Goal: Learn about a topic

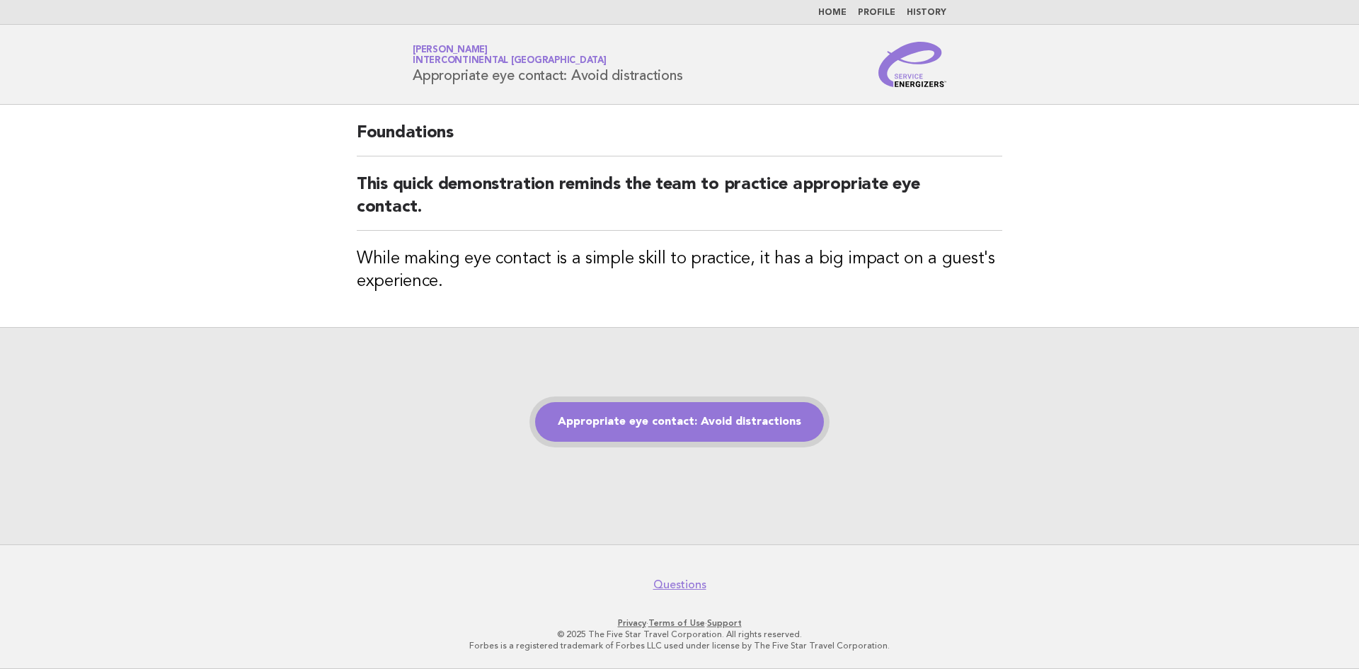
click at [671, 439] on link "Appropriate eye contact: Avoid distractions" at bounding box center [679, 422] width 289 height 40
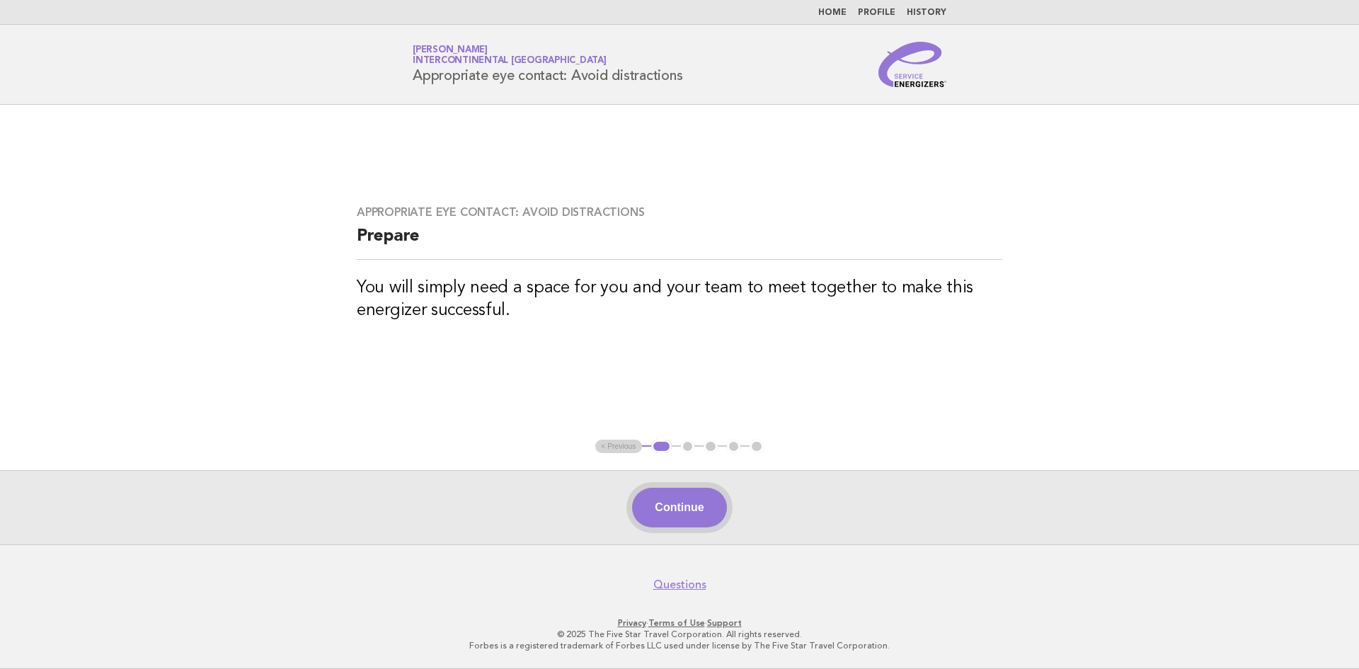
click at [661, 516] on button "Continue" at bounding box center [679, 508] width 94 height 40
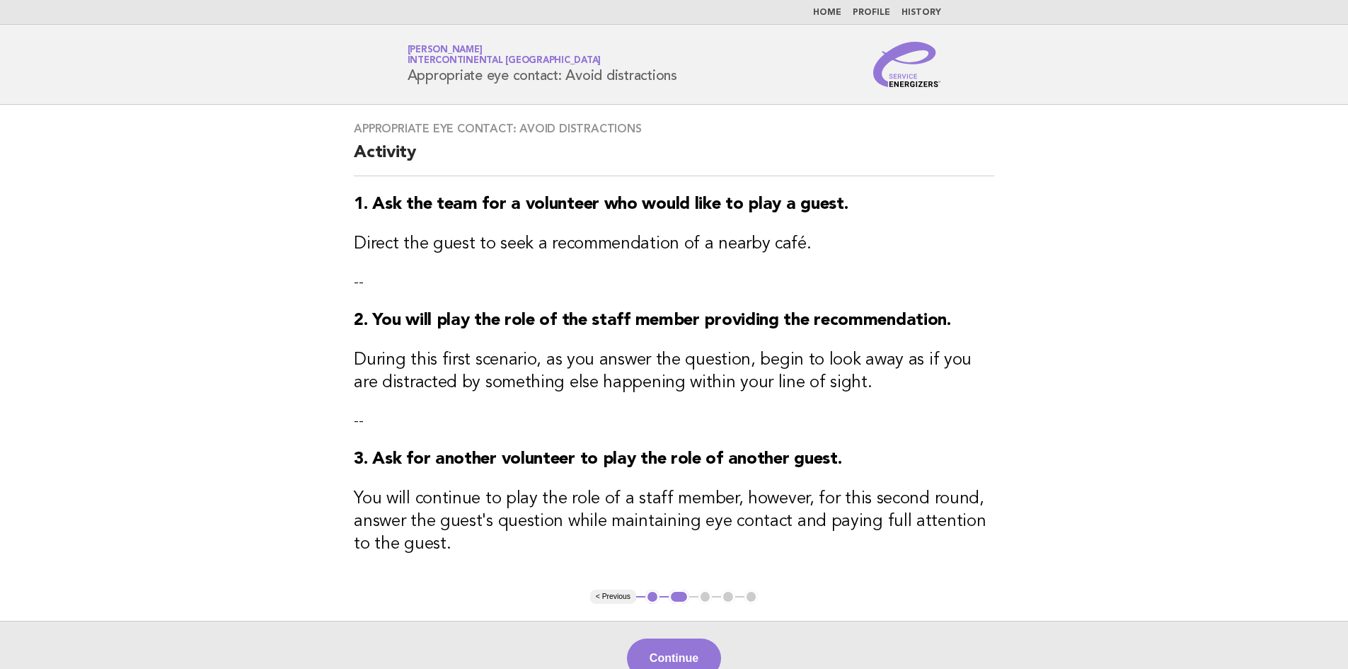
scroll to position [71, 0]
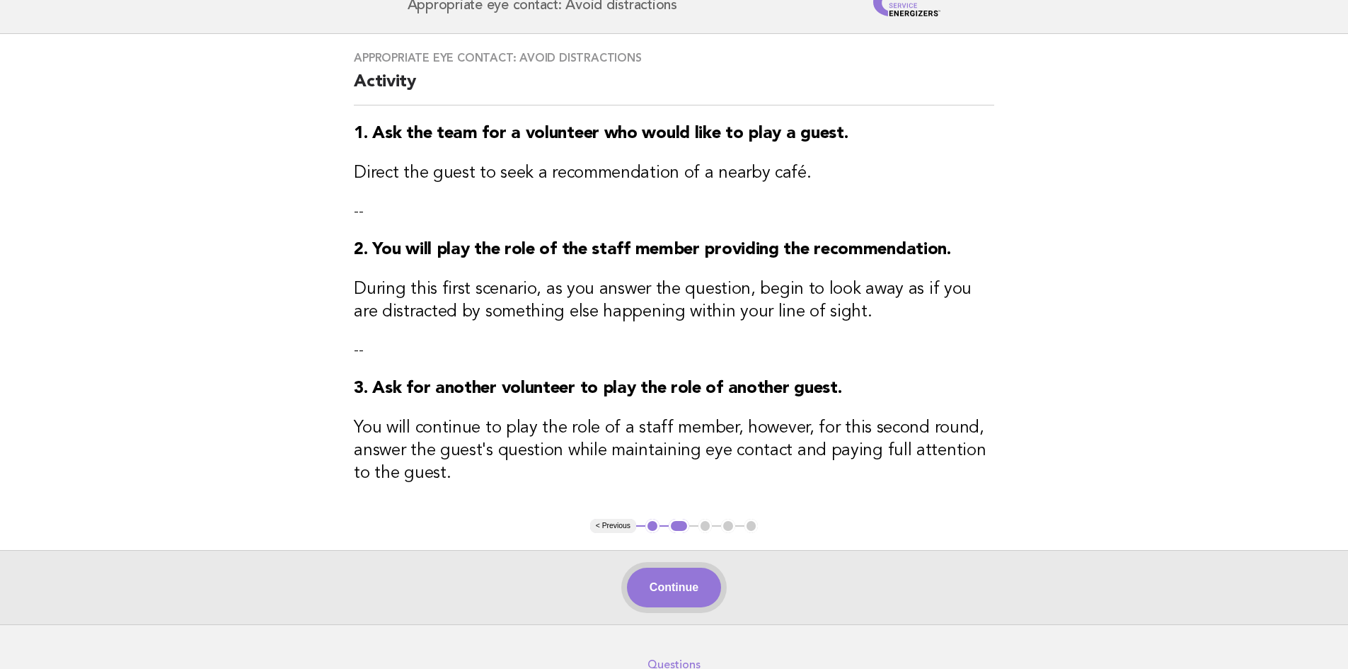
click at [653, 590] on button "Continue" at bounding box center [674, 588] width 94 height 40
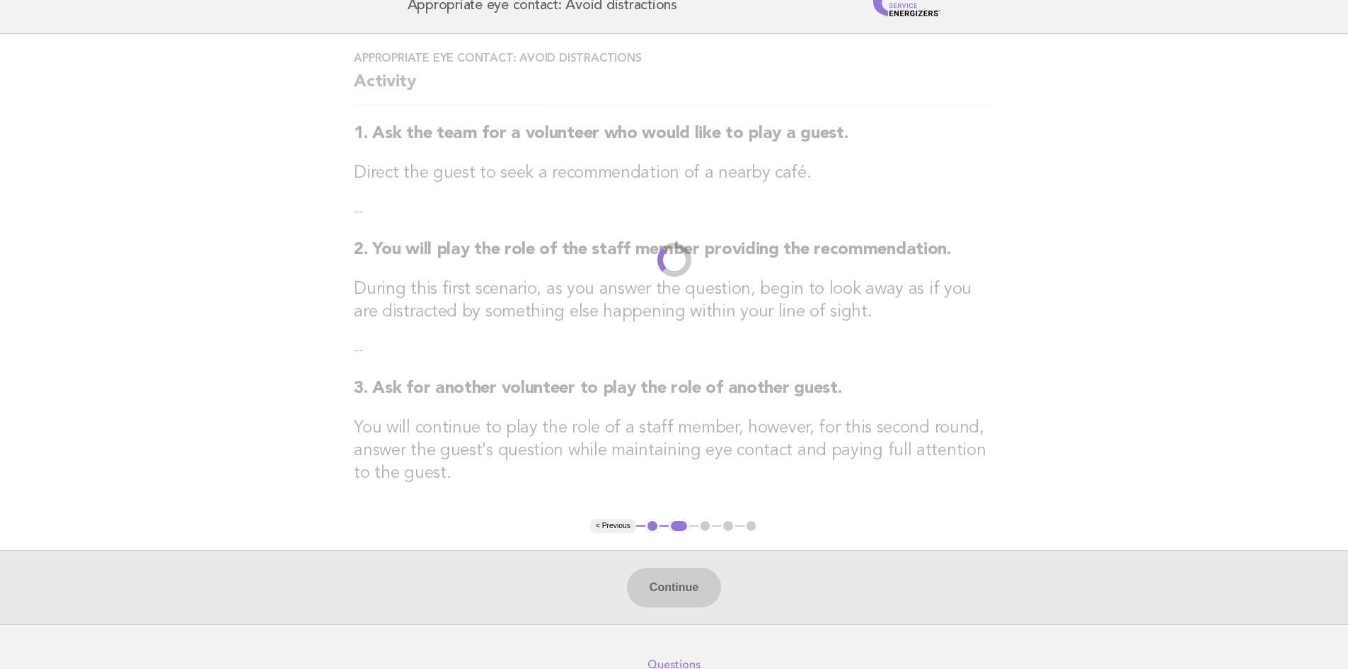
scroll to position [0, 0]
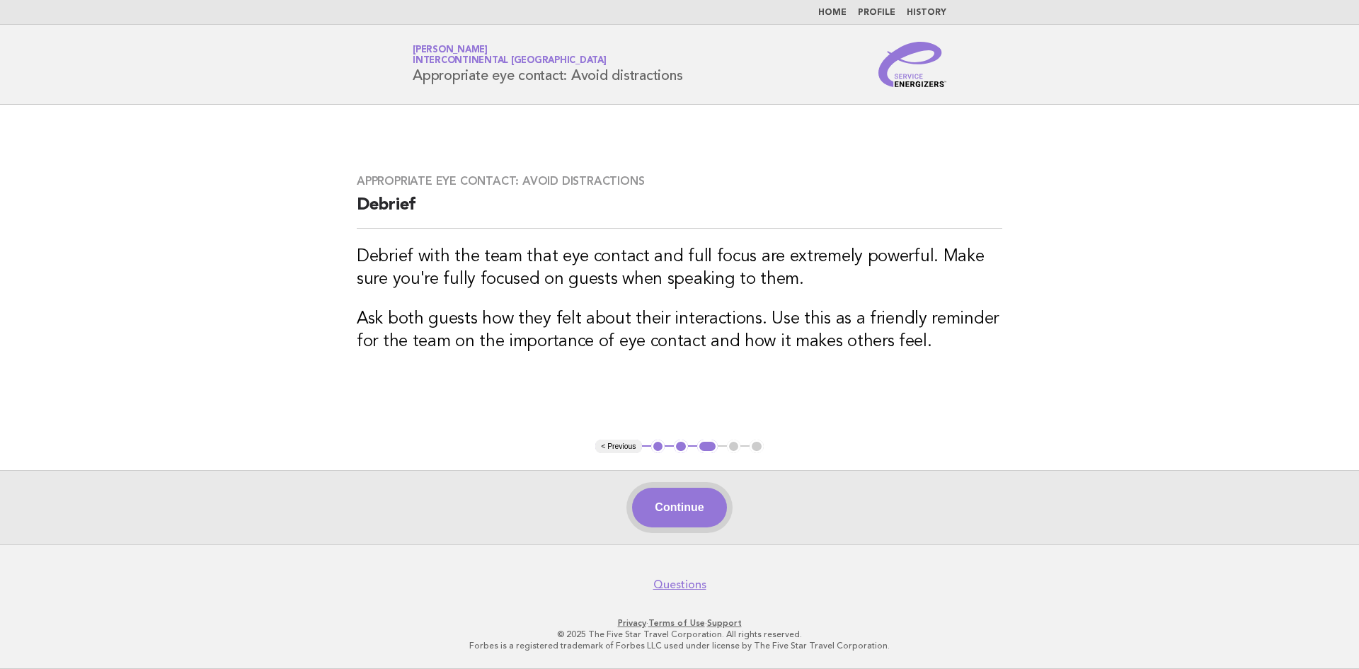
click at [691, 508] on button "Continue" at bounding box center [679, 508] width 94 height 40
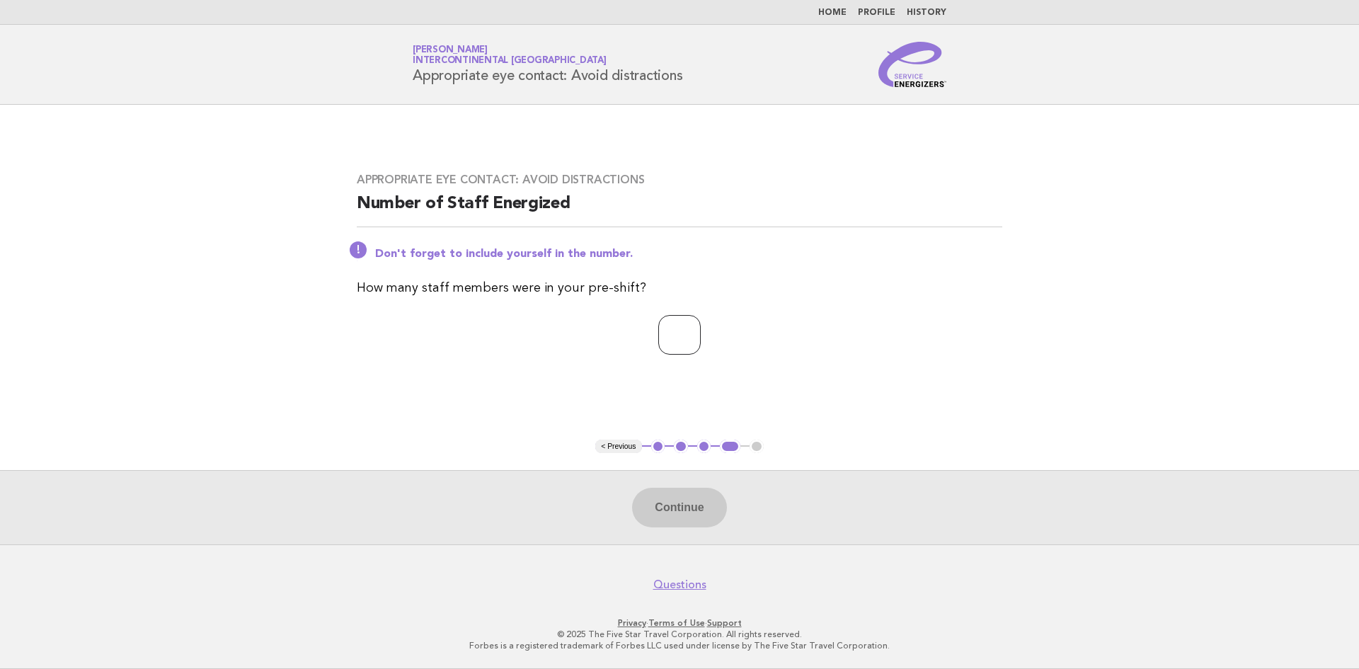
click at [659, 329] on input "number" at bounding box center [679, 335] width 42 height 40
type input "**"
click at [670, 523] on button "Continue" at bounding box center [679, 508] width 94 height 40
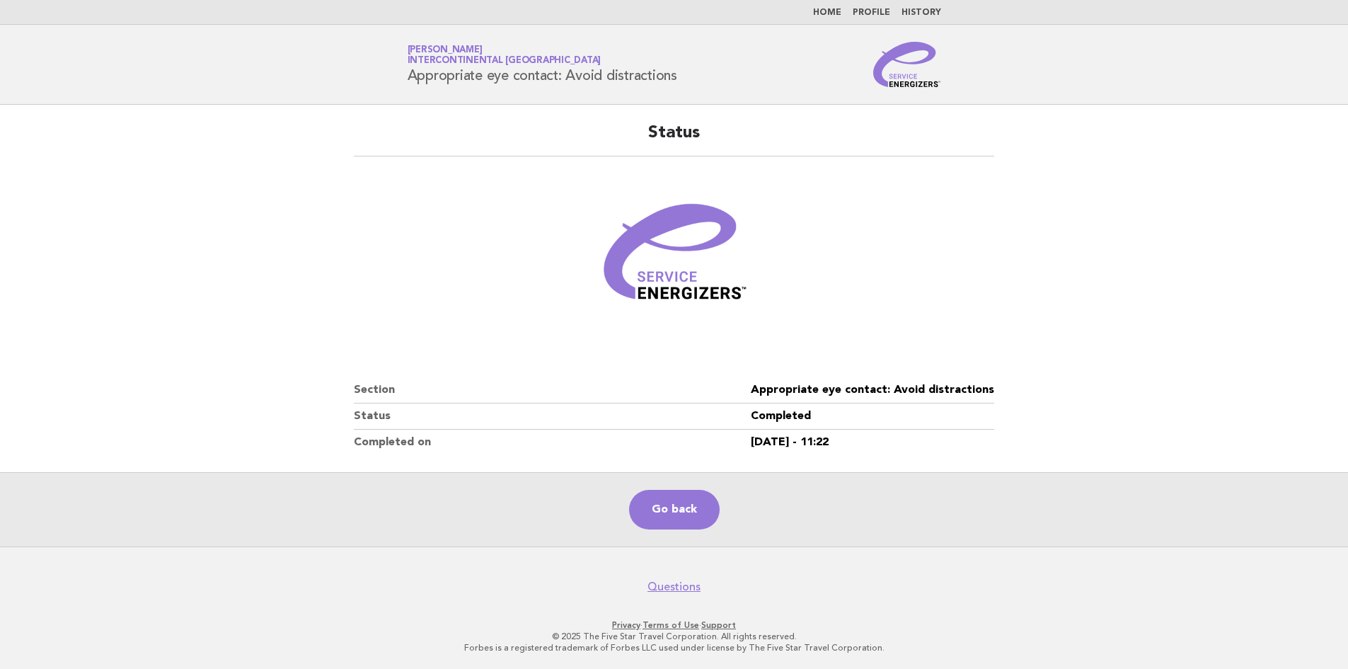
click at [836, 13] on link "Home" at bounding box center [827, 12] width 28 height 8
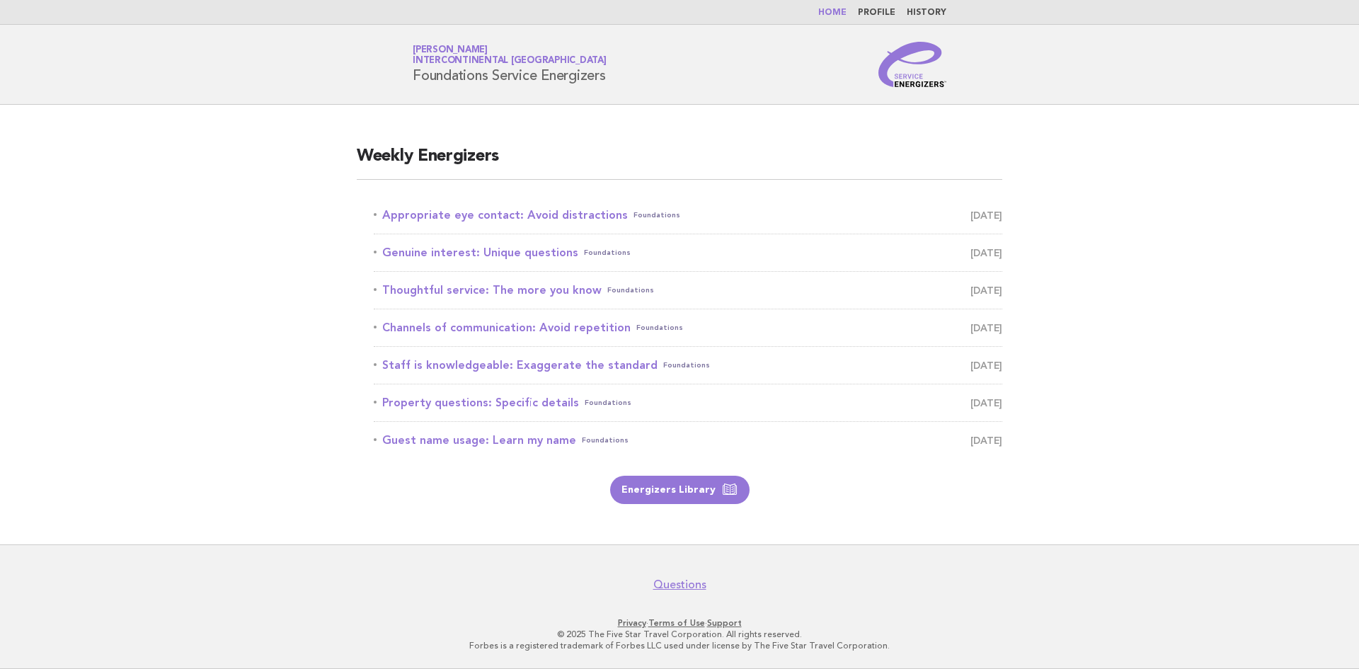
click at [881, 13] on link "Profile" at bounding box center [877, 12] width 38 height 8
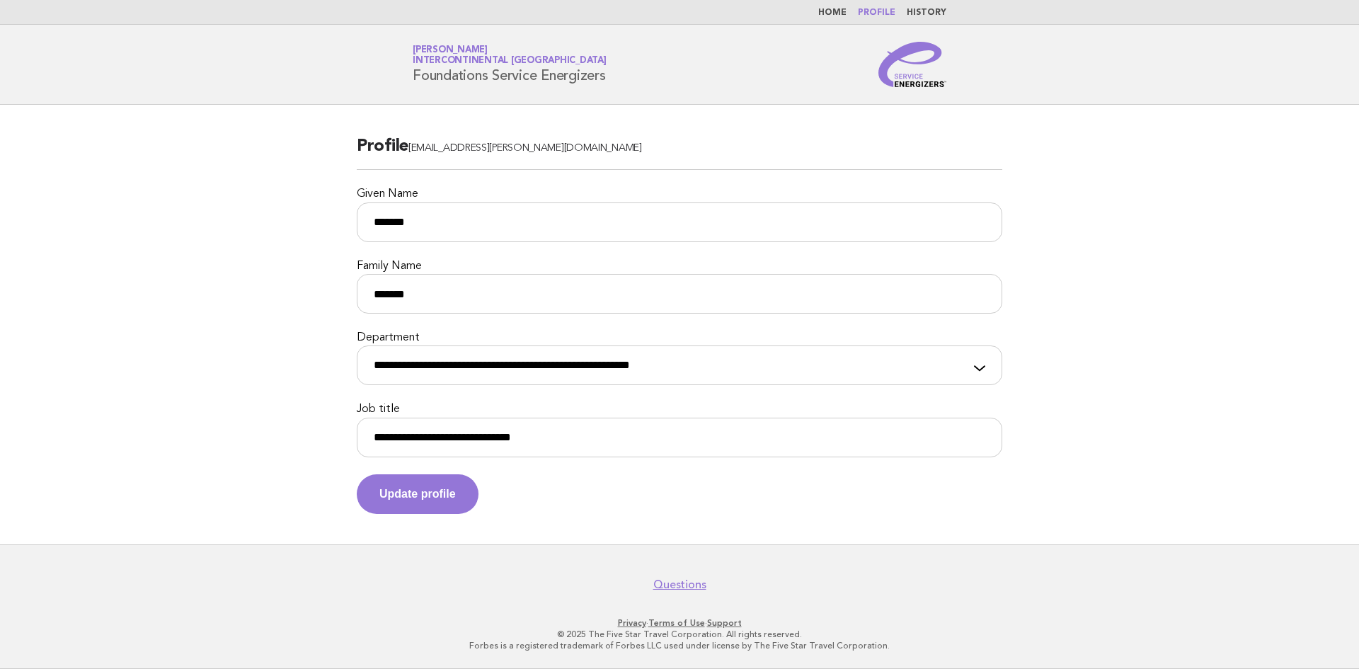
click at [837, 16] on link "Home" at bounding box center [832, 12] width 28 height 8
click at [925, 14] on link "History" at bounding box center [927, 12] width 40 height 8
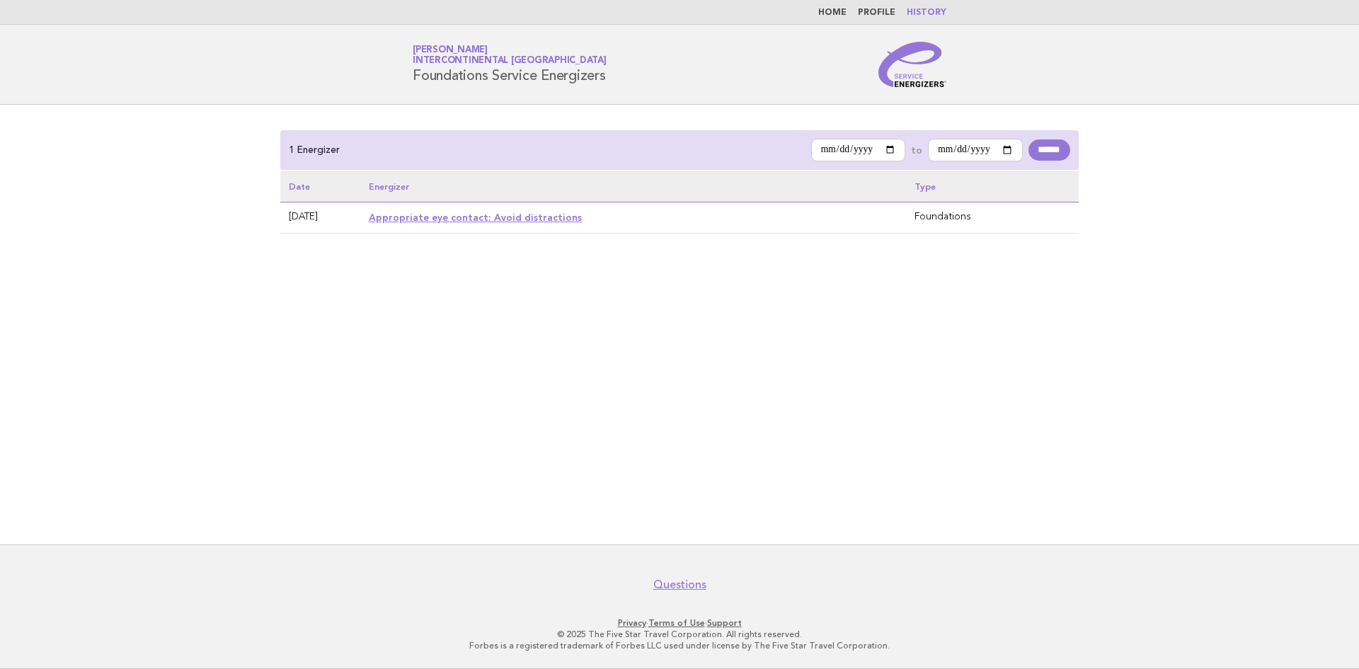
click at [840, 14] on link "Home" at bounding box center [832, 12] width 28 height 8
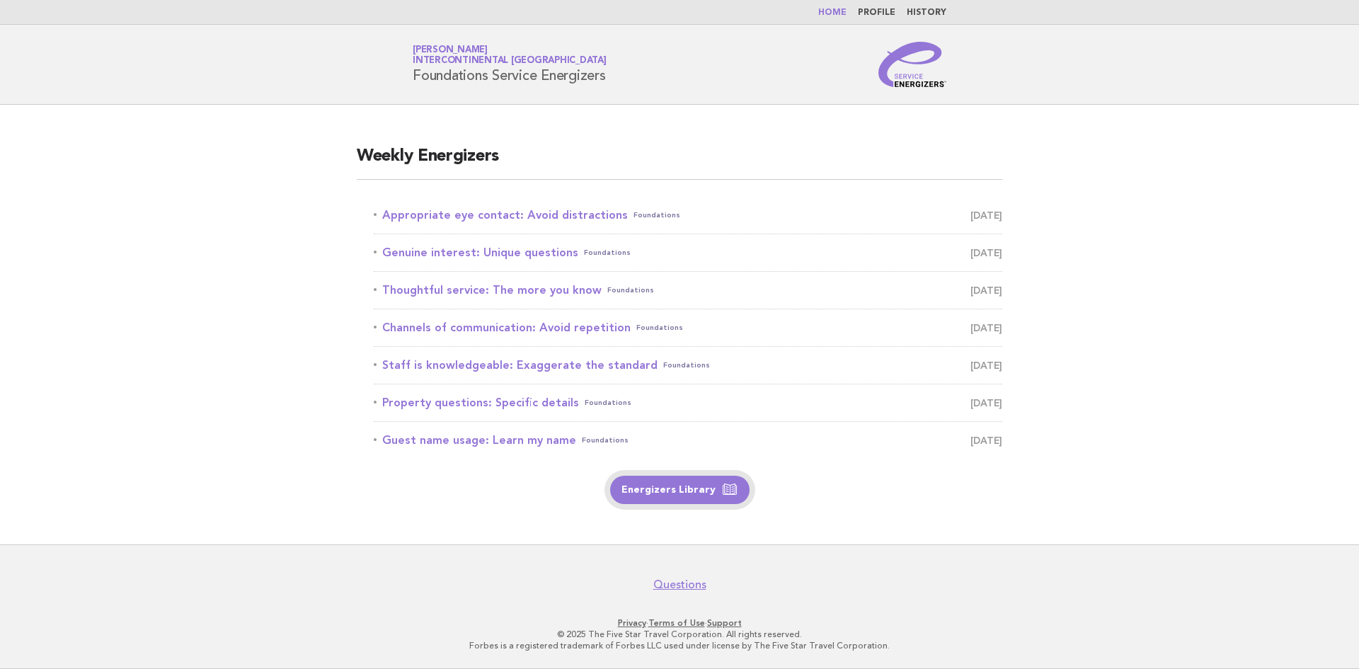
click at [694, 500] on link "Energizers Library" at bounding box center [679, 490] width 139 height 28
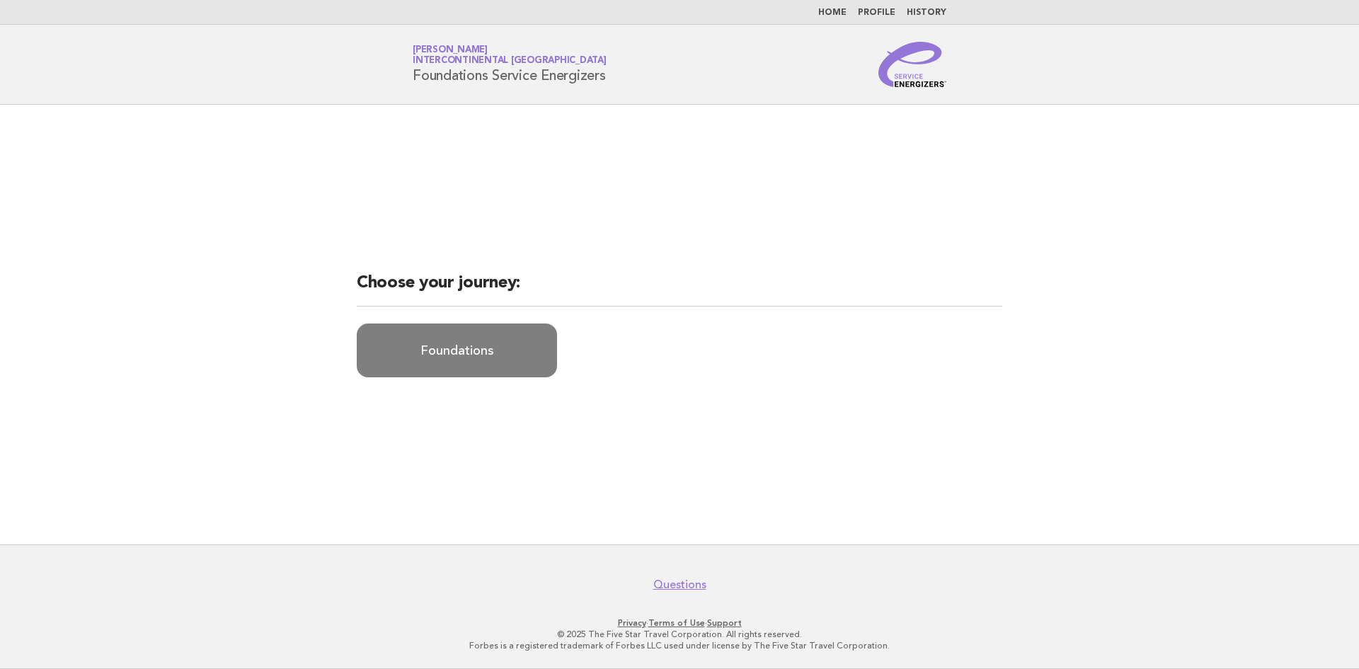
click at [461, 342] on link "Foundations" at bounding box center [457, 350] width 200 height 54
